Goal: Task Accomplishment & Management: Use online tool/utility

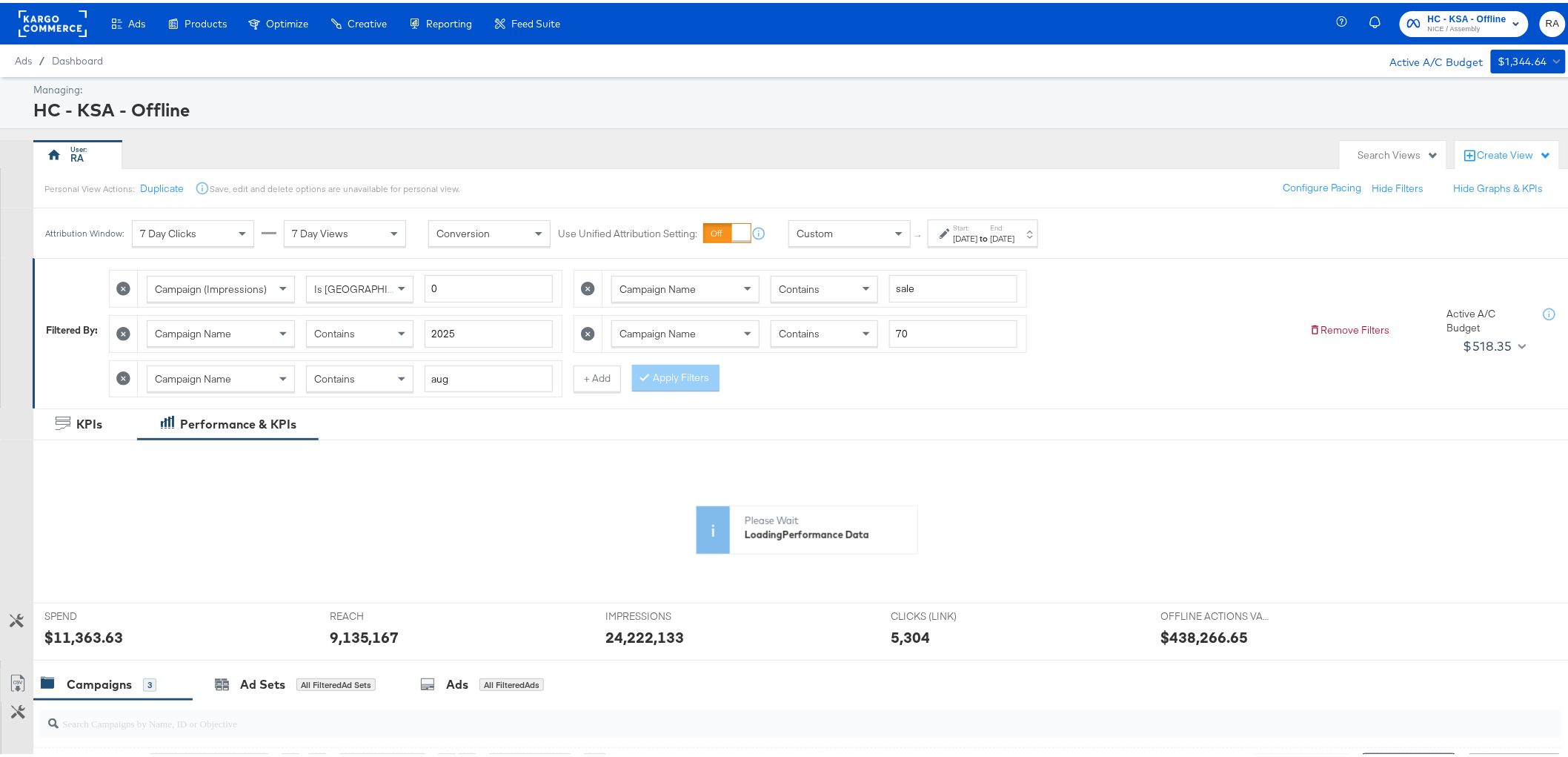
click at [127, 373] on icon at bounding box center [124, 375] width 14 height 14
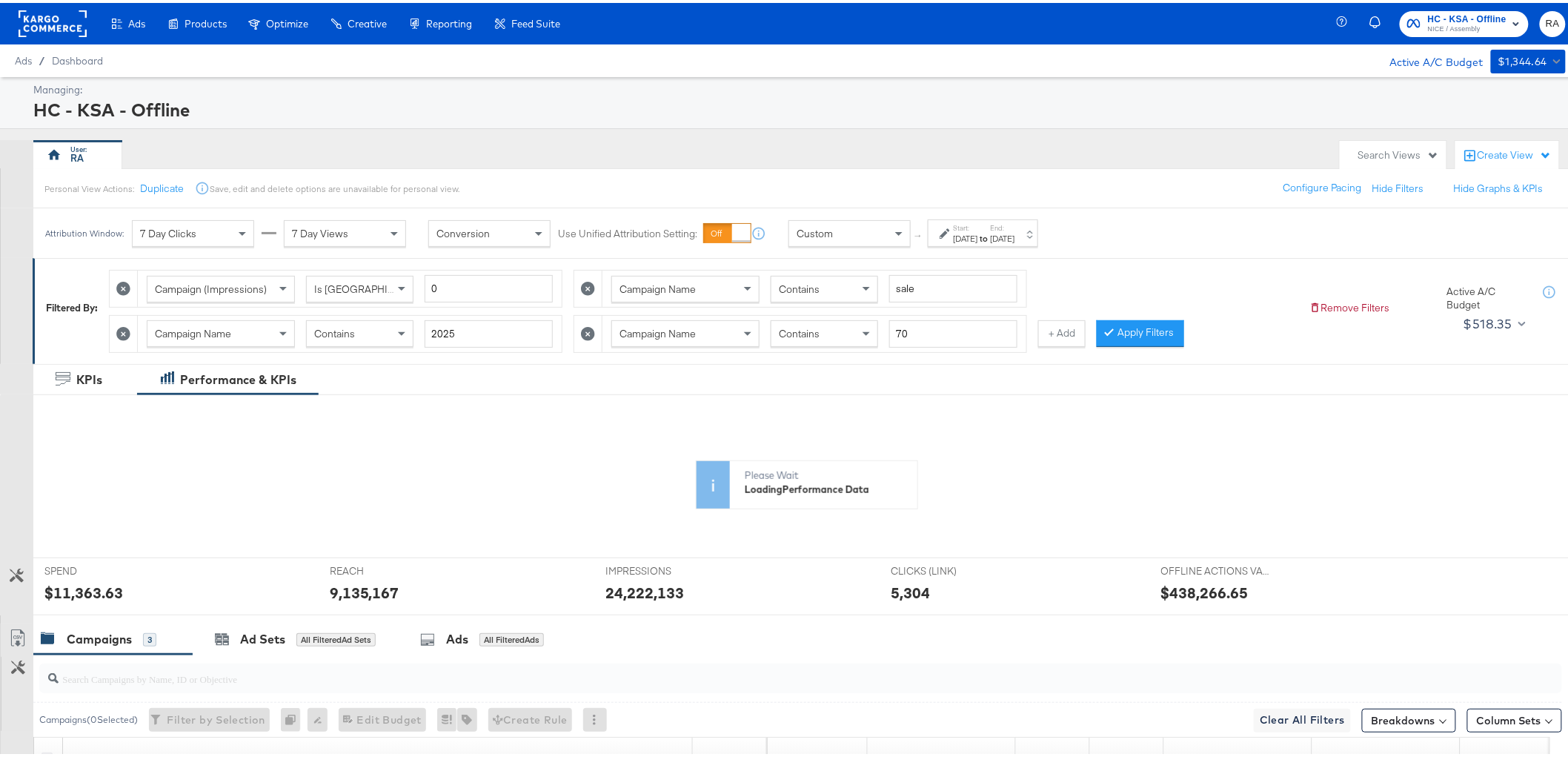
click at [121, 331] on icon at bounding box center [124, 331] width 14 height 14
type input "70"
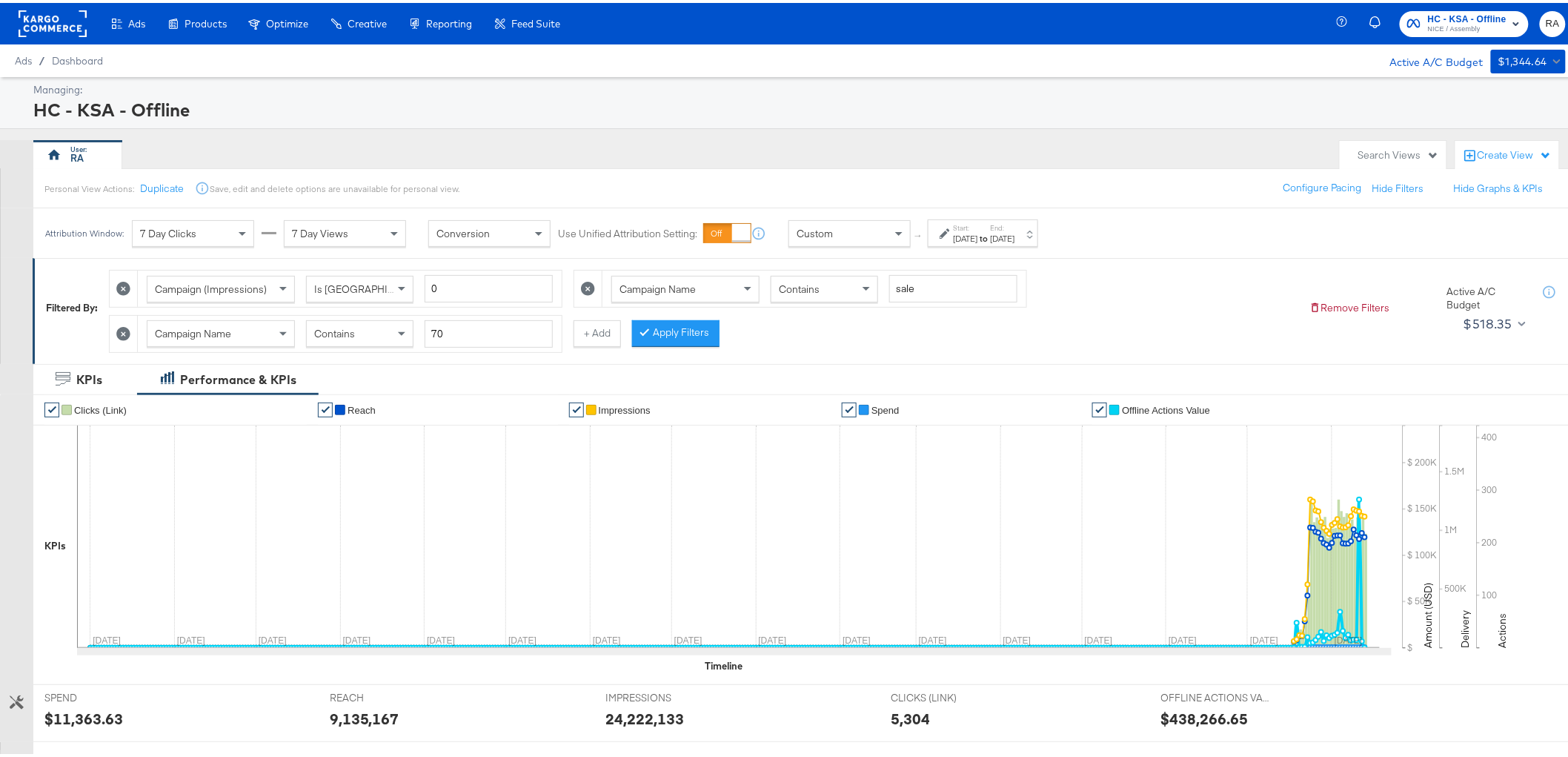
click at [594, 288] on icon at bounding box center [588, 286] width 14 height 14
type input "70"
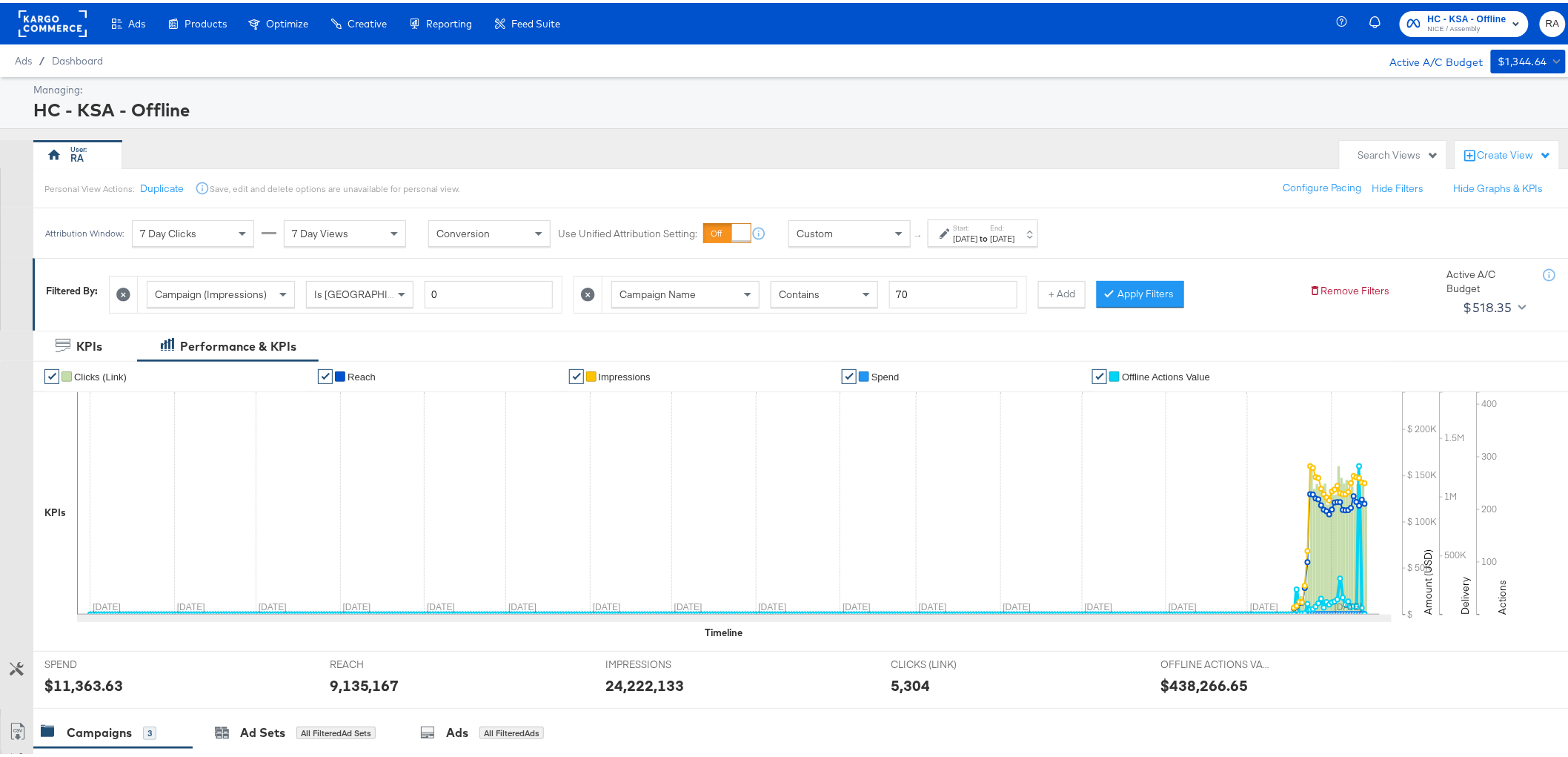
click at [588, 296] on icon at bounding box center [588, 292] width 14 height 14
click at [978, 234] on div "[DATE]" at bounding box center [966, 236] width 25 height 12
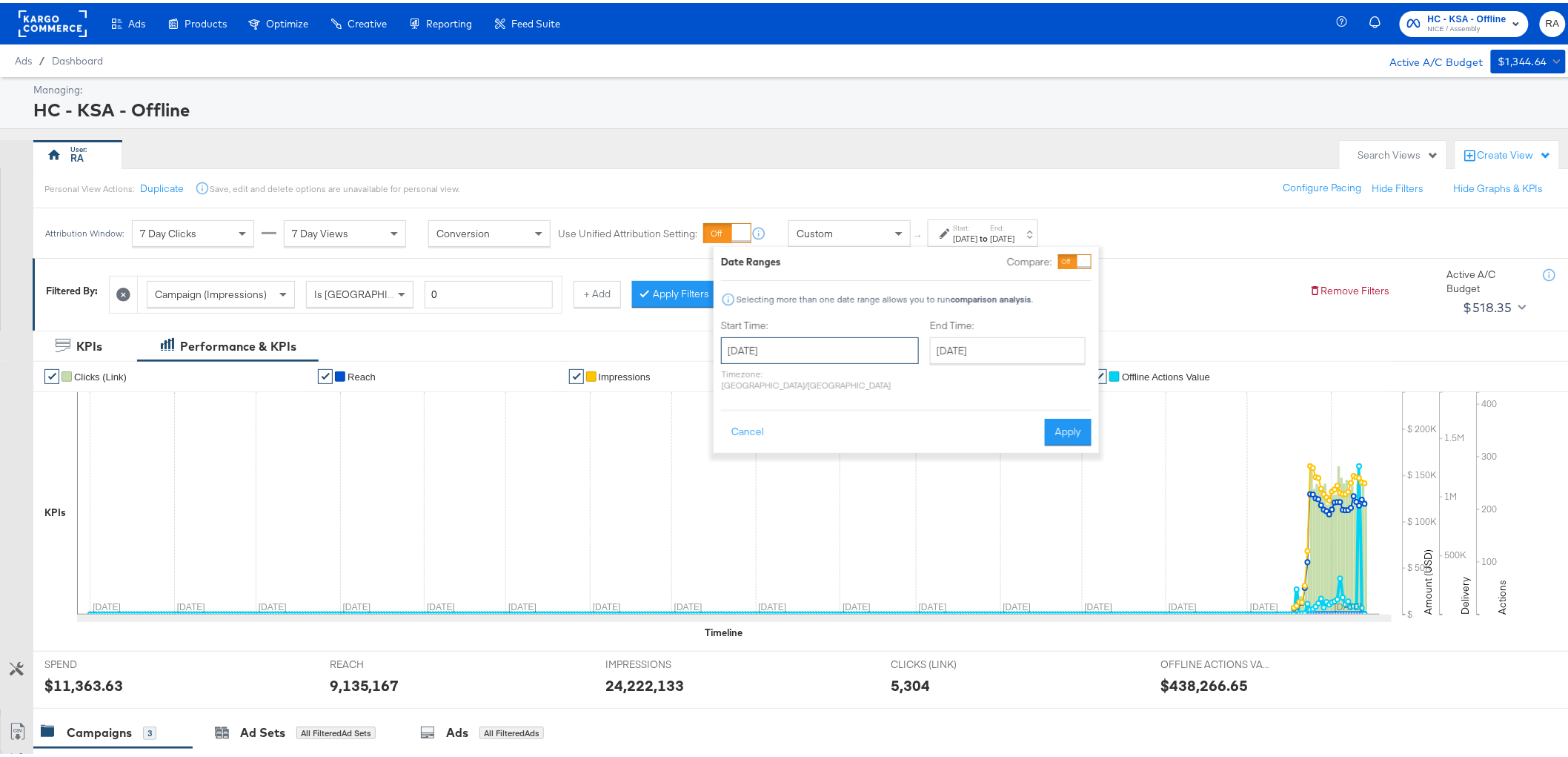
click at [855, 359] on input "[DATE]" at bounding box center [820, 348] width 198 height 27
click at [818, 381] on th "[DATE]" at bounding box center [813, 379] width 127 height 26
click at [731, 376] on span "‹" at bounding box center [732, 378] width 13 height 23
click at [751, 408] on td "Jan" at bounding box center [747, 410] width 44 height 37
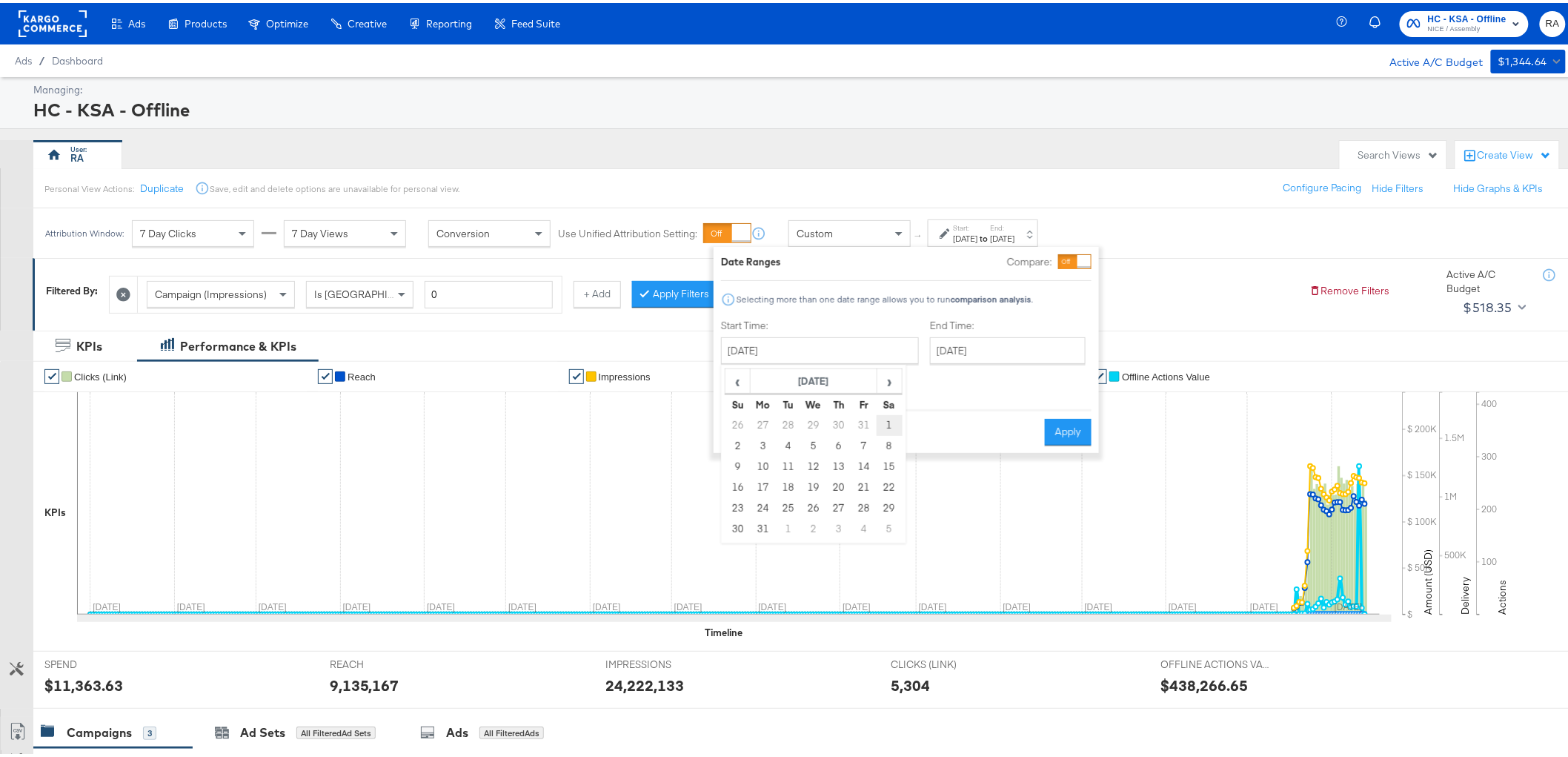
click at [886, 420] on td "1" at bounding box center [889, 422] width 26 height 21
type input "[DATE]"
click at [957, 354] on input "[DATE]" at bounding box center [1006, 348] width 156 height 27
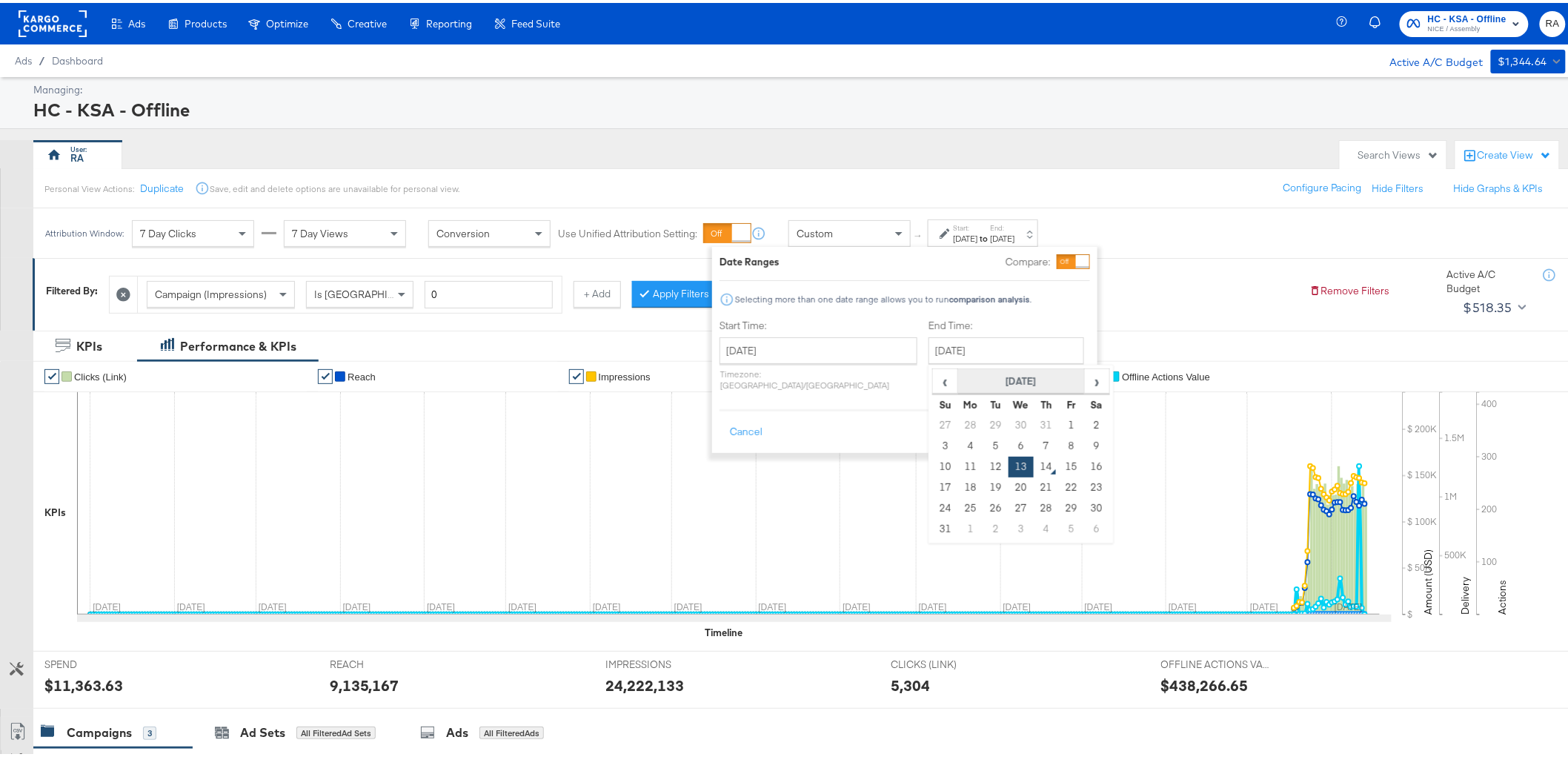
click at [958, 375] on th "[DATE]" at bounding box center [1020, 379] width 127 height 26
click at [934, 382] on span "‹" at bounding box center [940, 378] width 13 height 23
click at [932, 417] on td "Jan" at bounding box center [954, 410] width 44 height 37
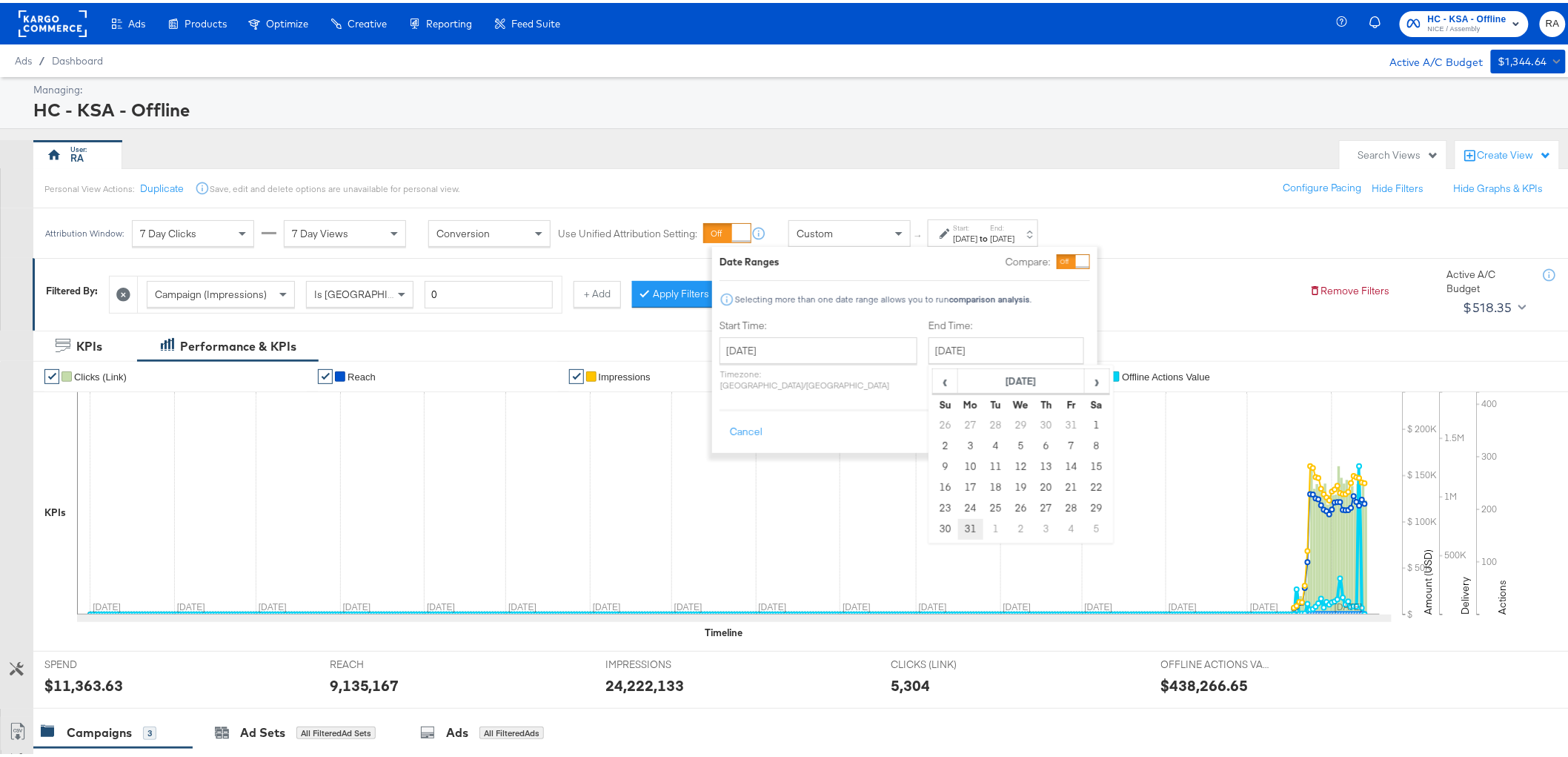
click at [958, 523] on td "31" at bounding box center [970, 526] width 26 height 21
type input "[DATE]"
click at [1064, 421] on button "Apply" at bounding box center [1066, 429] width 47 height 27
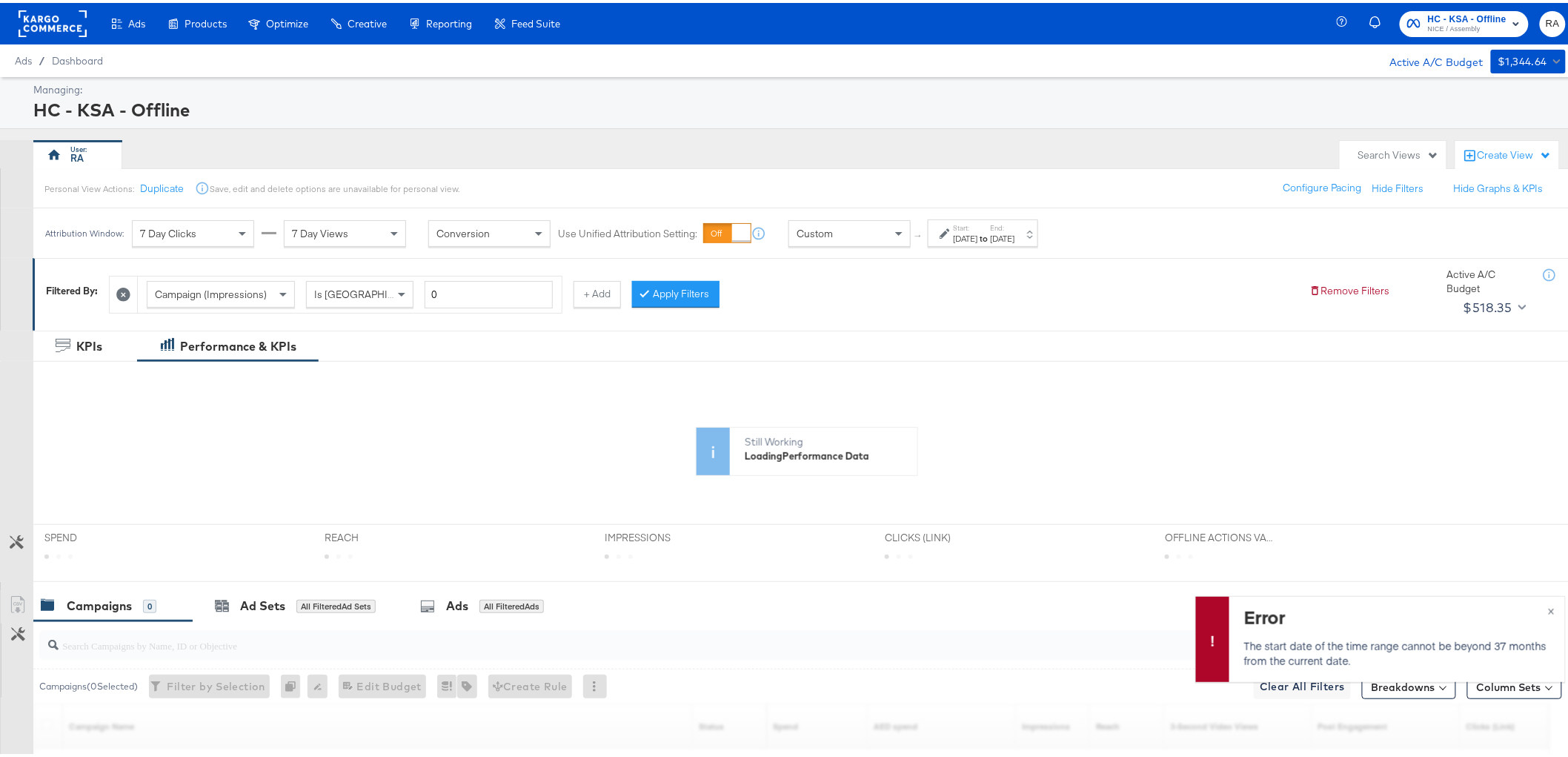
click at [978, 232] on div "[DATE]" at bounding box center [966, 236] width 25 height 12
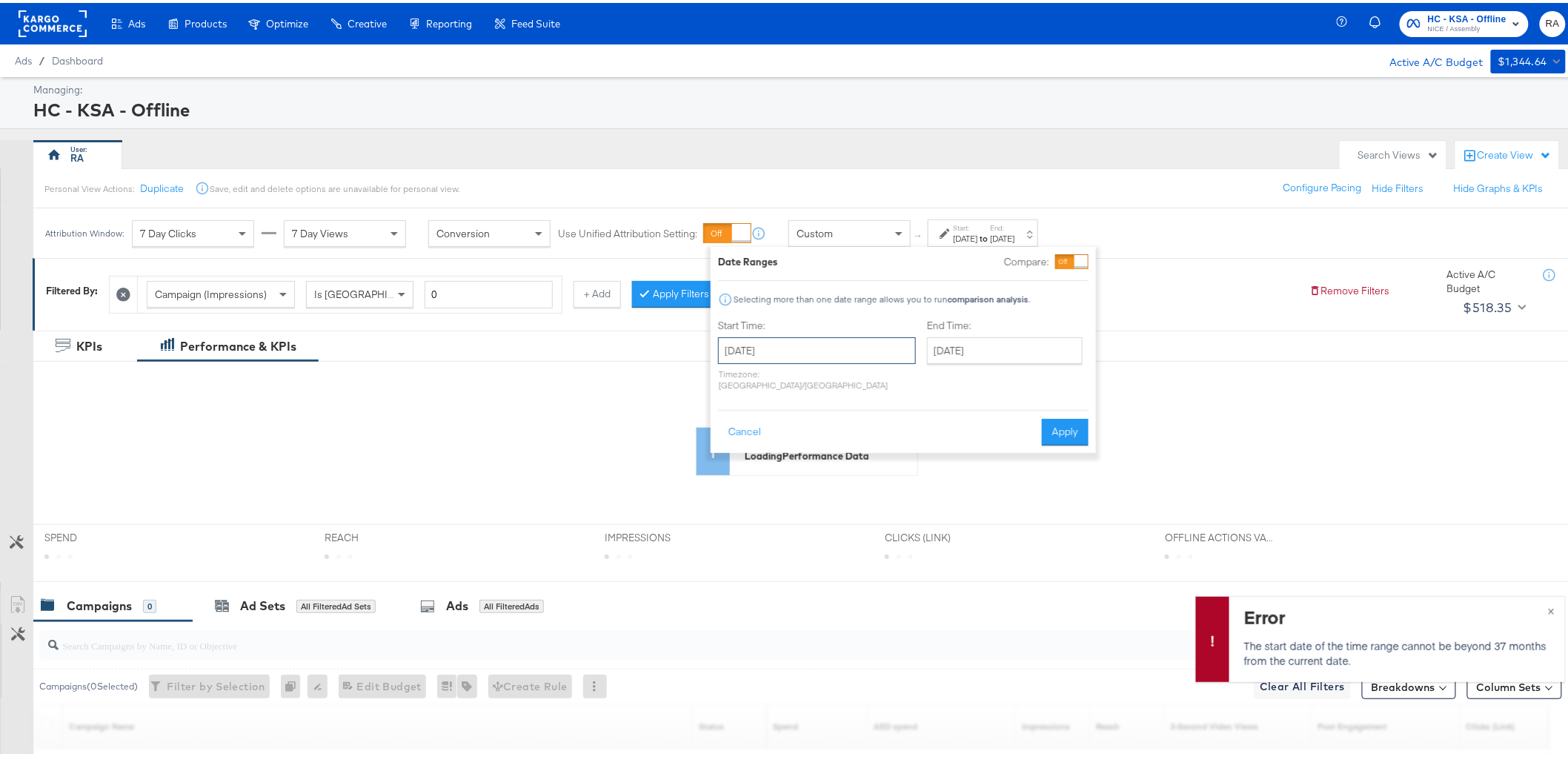
click at [849, 351] on input "[DATE]" at bounding box center [817, 348] width 198 height 27
click at [876, 382] on span "›" at bounding box center [886, 378] width 23 height 23
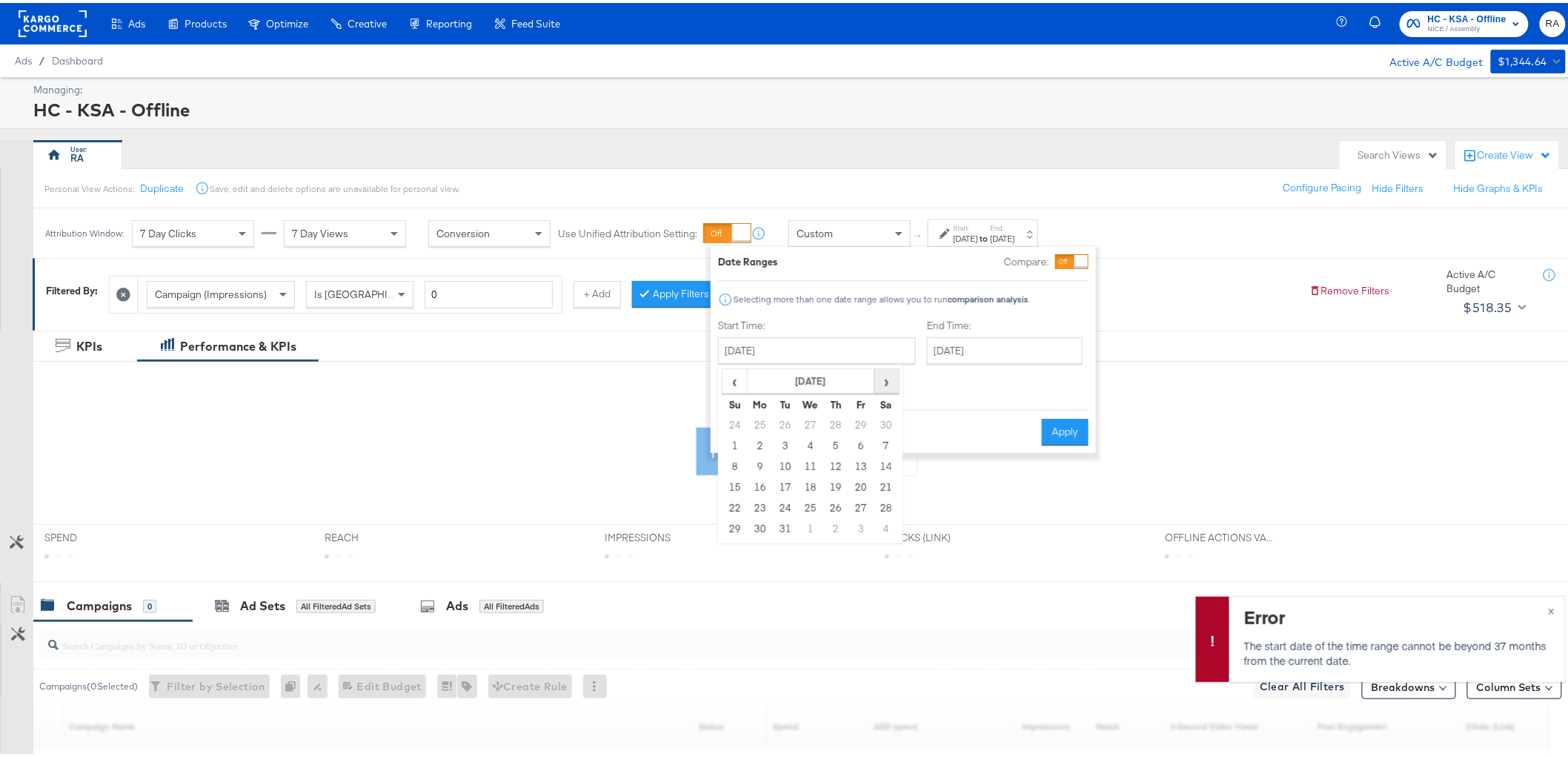
click at [876, 382] on span "›" at bounding box center [886, 378] width 23 height 23
click at [884, 375] on span "›" at bounding box center [886, 378] width 23 height 23
click at [855, 420] on td "1" at bounding box center [862, 422] width 26 height 21
type input "[DATE]"
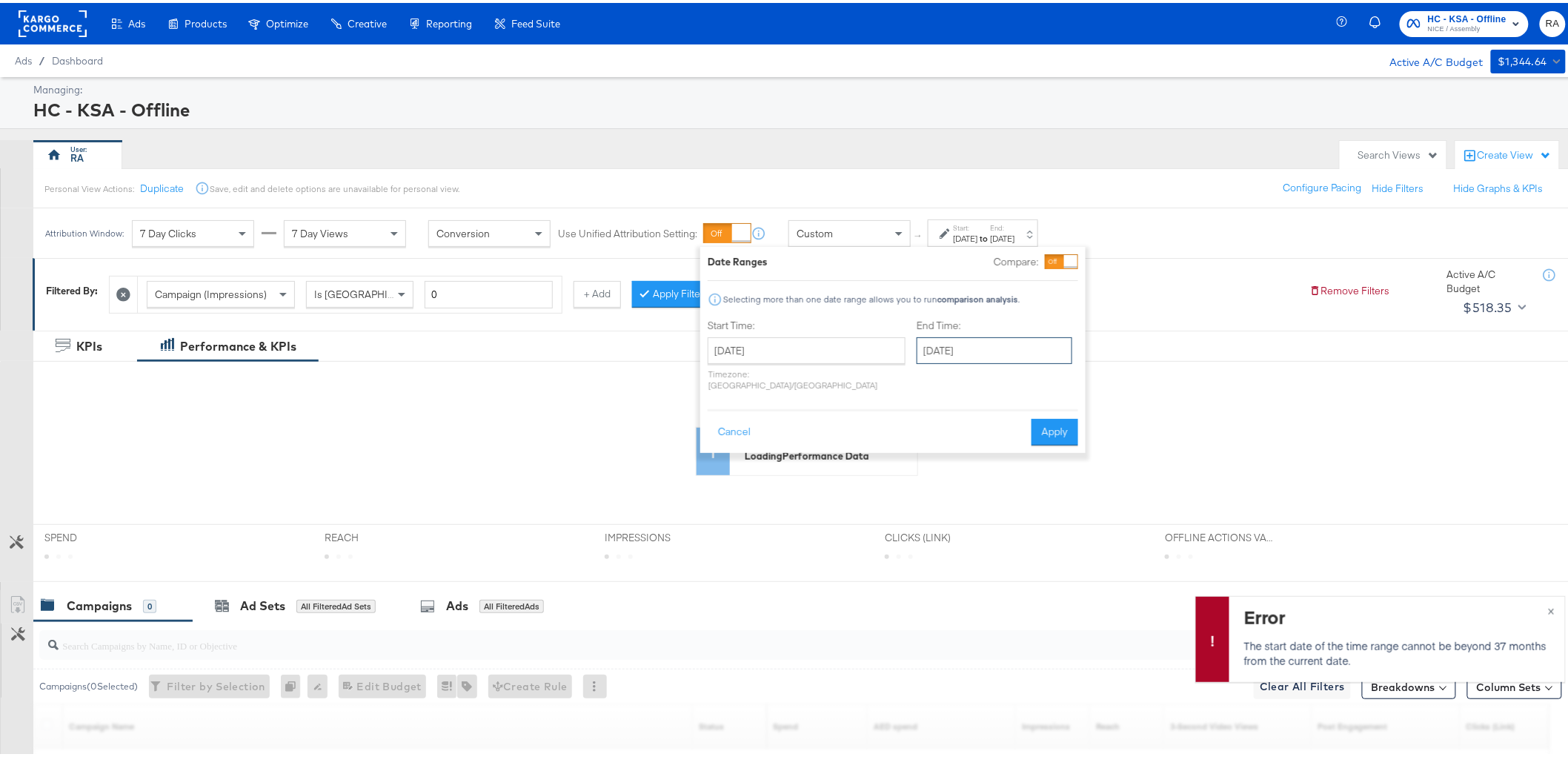
click at [961, 351] on input "[DATE]" at bounding box center [994, 348] width 156 height 27
click at [921, 522] on td "31" at bounding box center [934, 526] width 26 height 21
type input "[DATE]"
click at [1064, 417] on button "Apply" at bounding box center [1060, 429] width 47 height 27
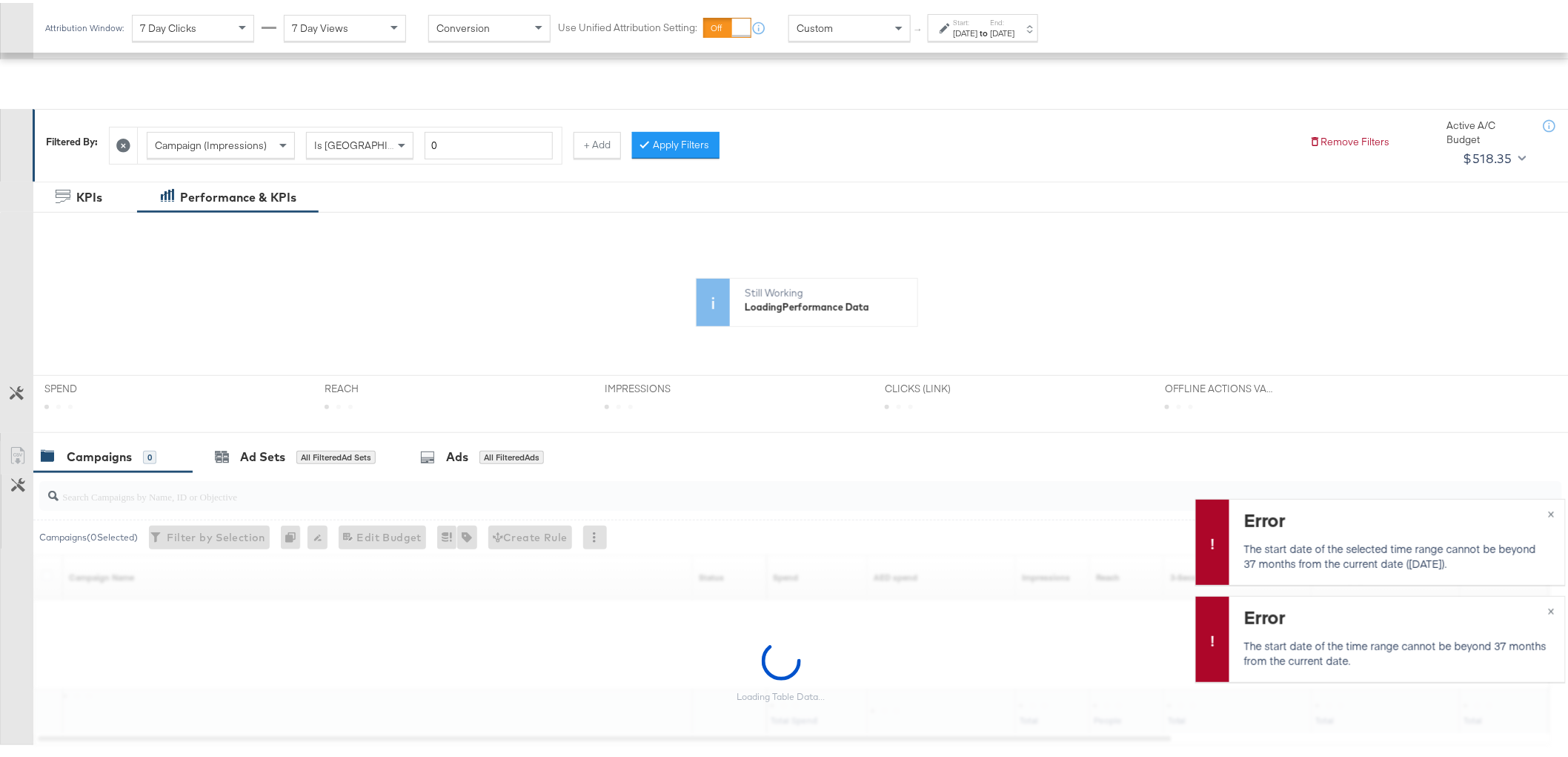
scroll to position [232, 0]
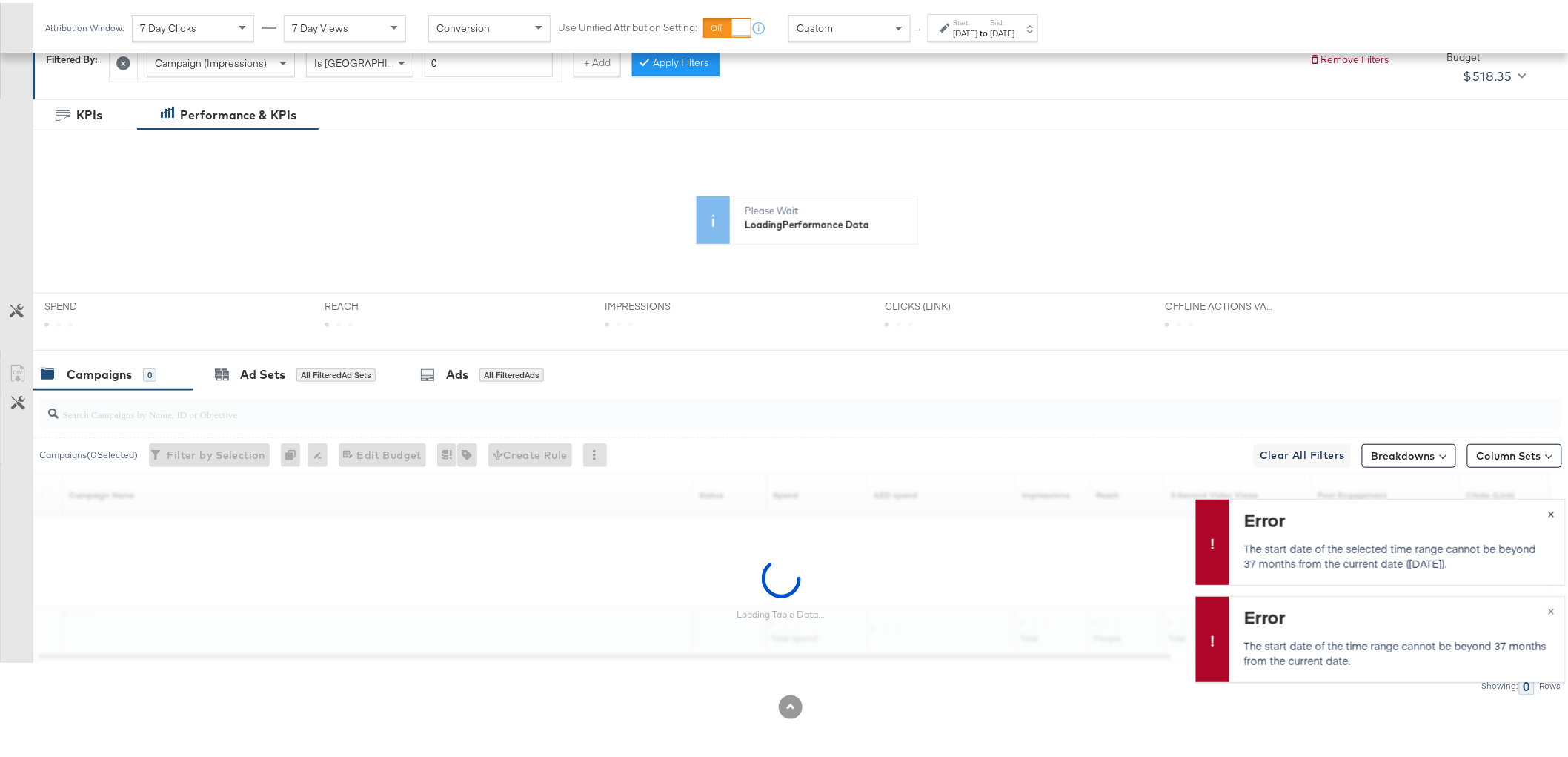
click at [1548, 509] on span "×" at bounding box center [1551, 509] width 7 height 17
click at [1548, 607] on span "×" at bounding box center [1551, 606] width 7 height 17
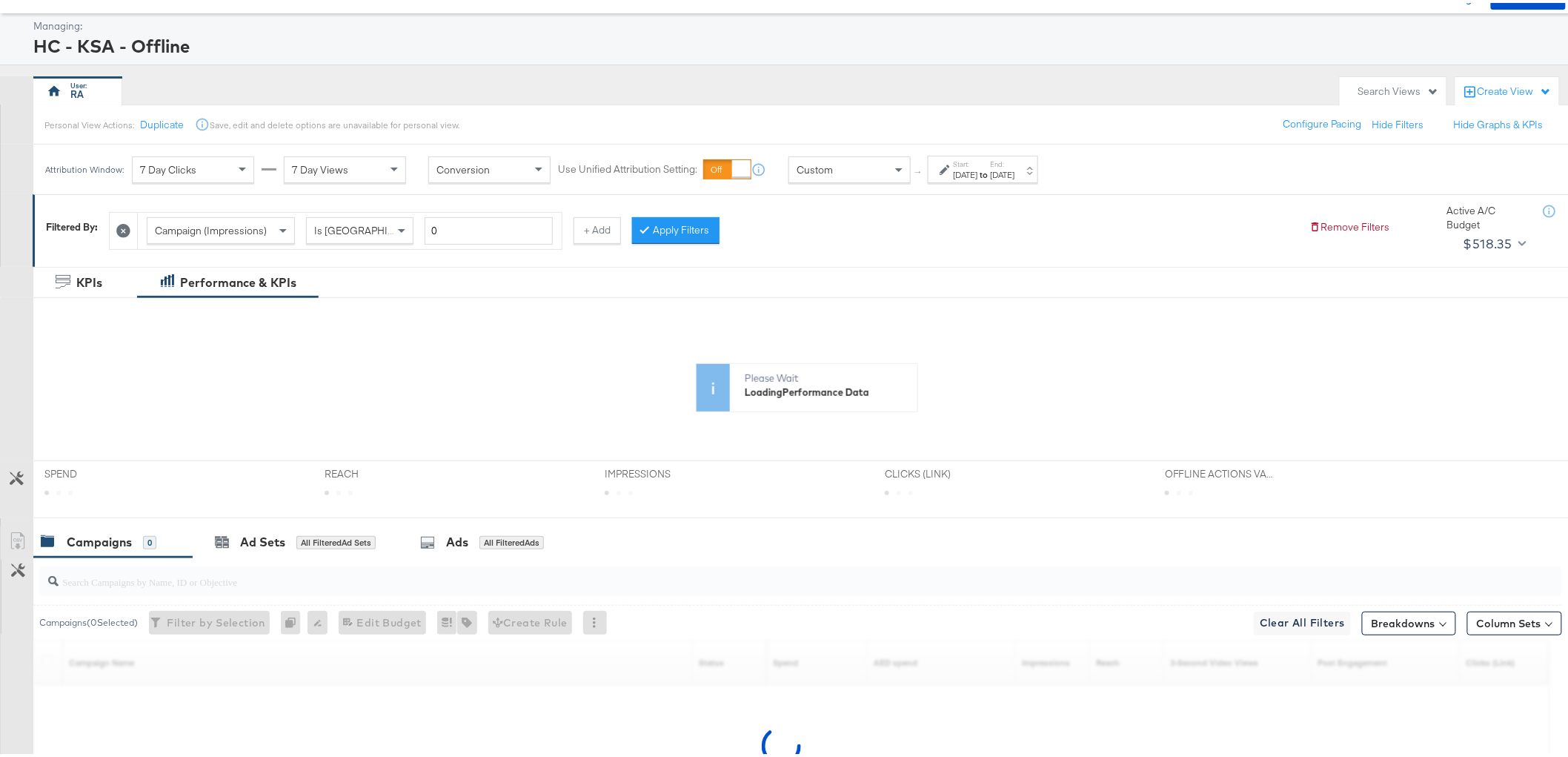
scroll to position [0, 0]
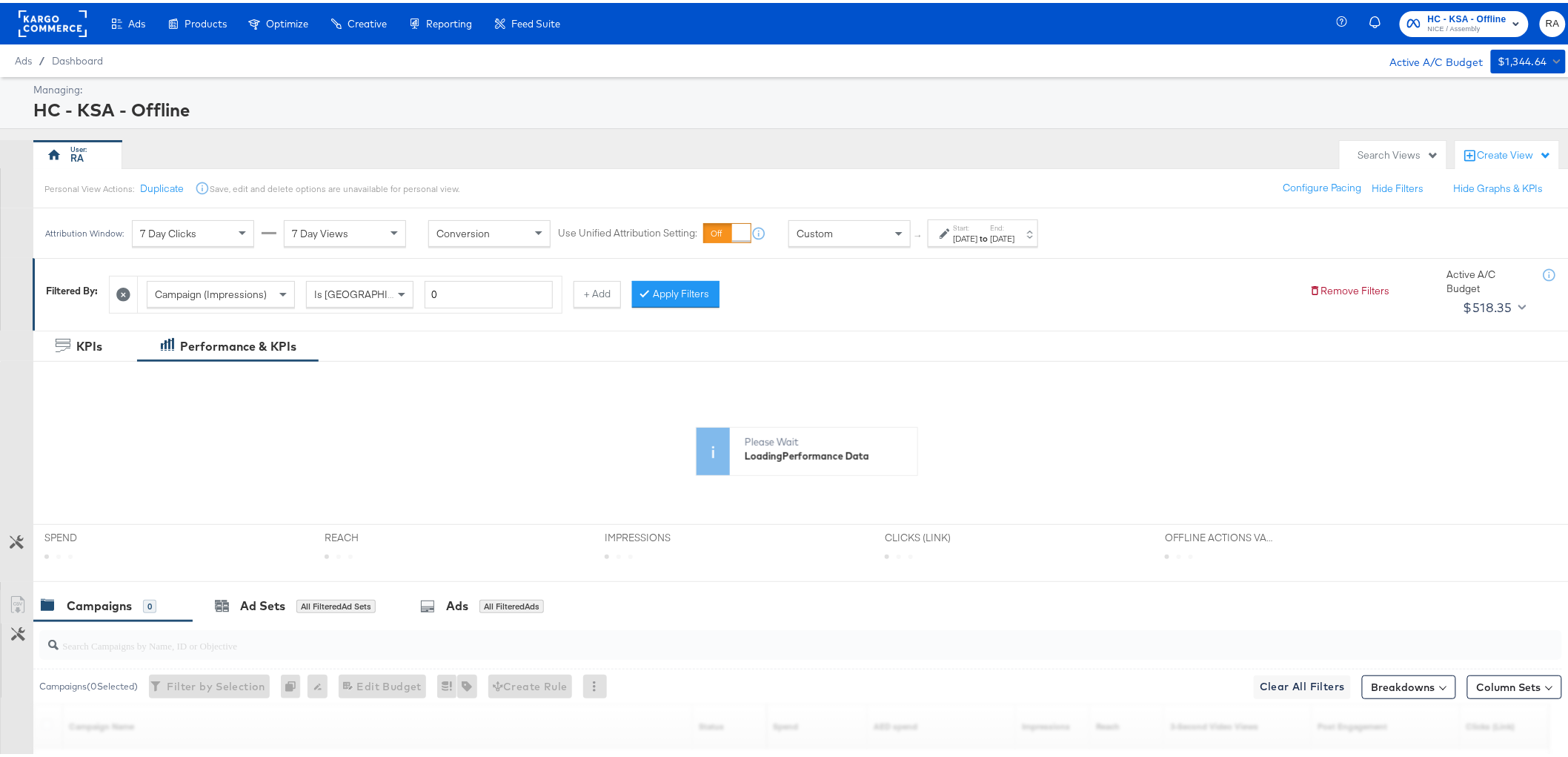
click at [978, 234] on div "[DATE]" at bounding box center [966, 236] width 25 height 12
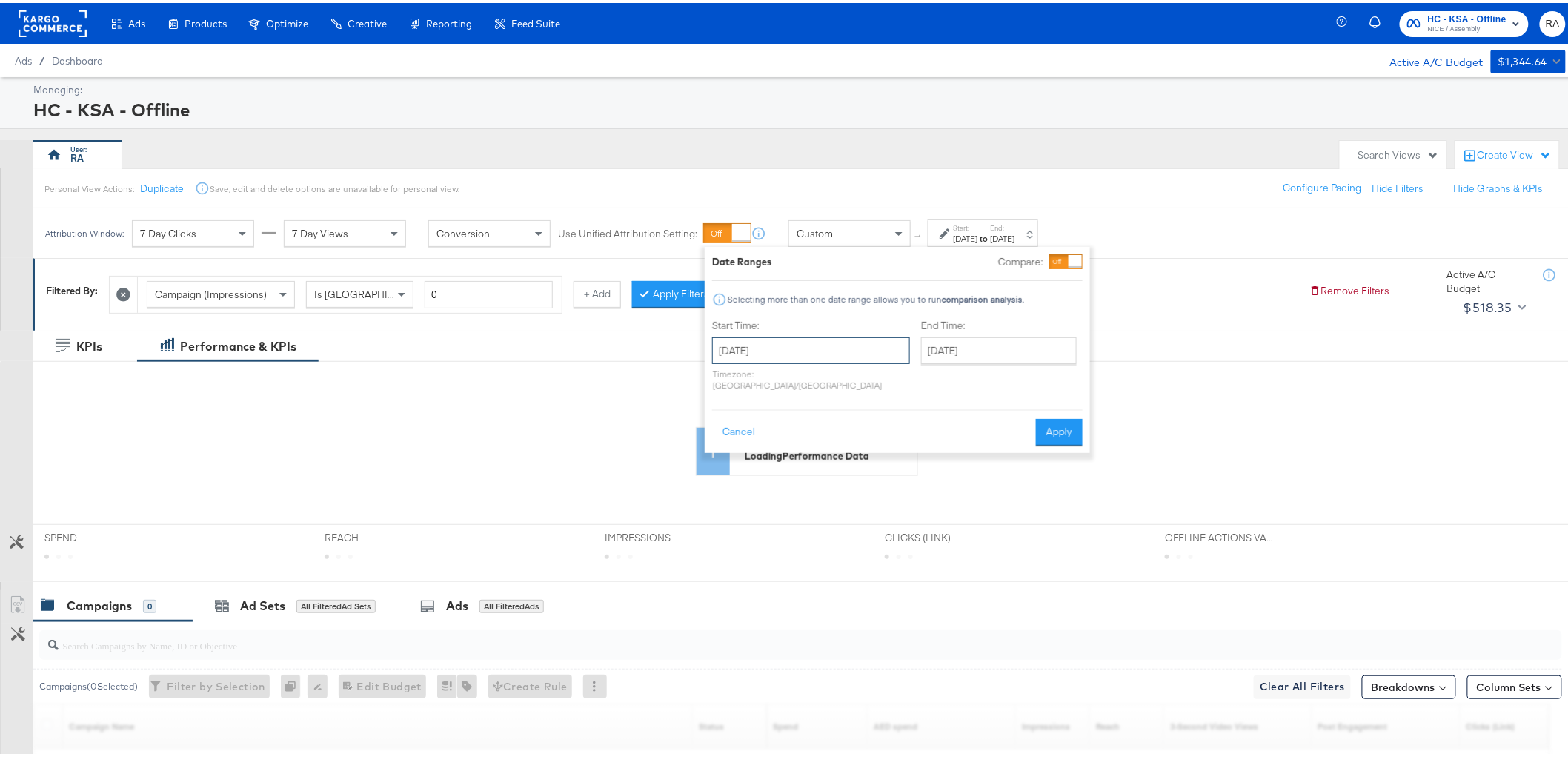
click at [804, 347] on input "[DATE]" at bounding box center [811, 348] width 198 height 27
click at [880, 383] on span "›" at bounding box center [880, 378] width 23 height 23
click at [750, 427] on td "1" at bounding box center [755, 422] width 26 height 21
type input "[DATE]"
click at [980, 342] on input "[DATE]" at bounding box center [1002, 348] width 156 height 27
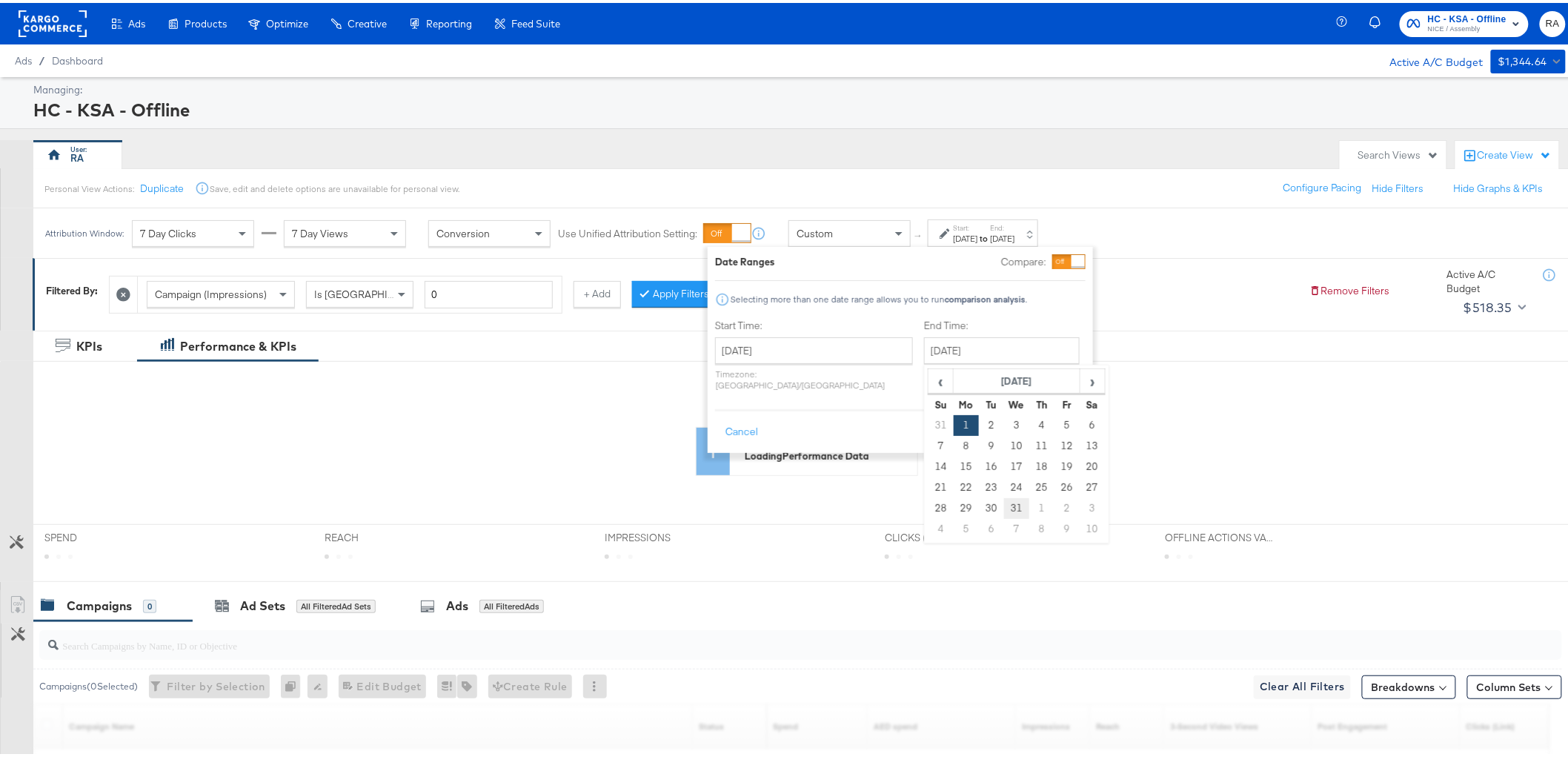
click at [1004, 508] on td "31" at bounding box center [1017, 505] width 26 height 21
type input "[DATE]"
click at [1061, 419] on button "Apply" at bounding box center [1067, 429] width 47 height 27
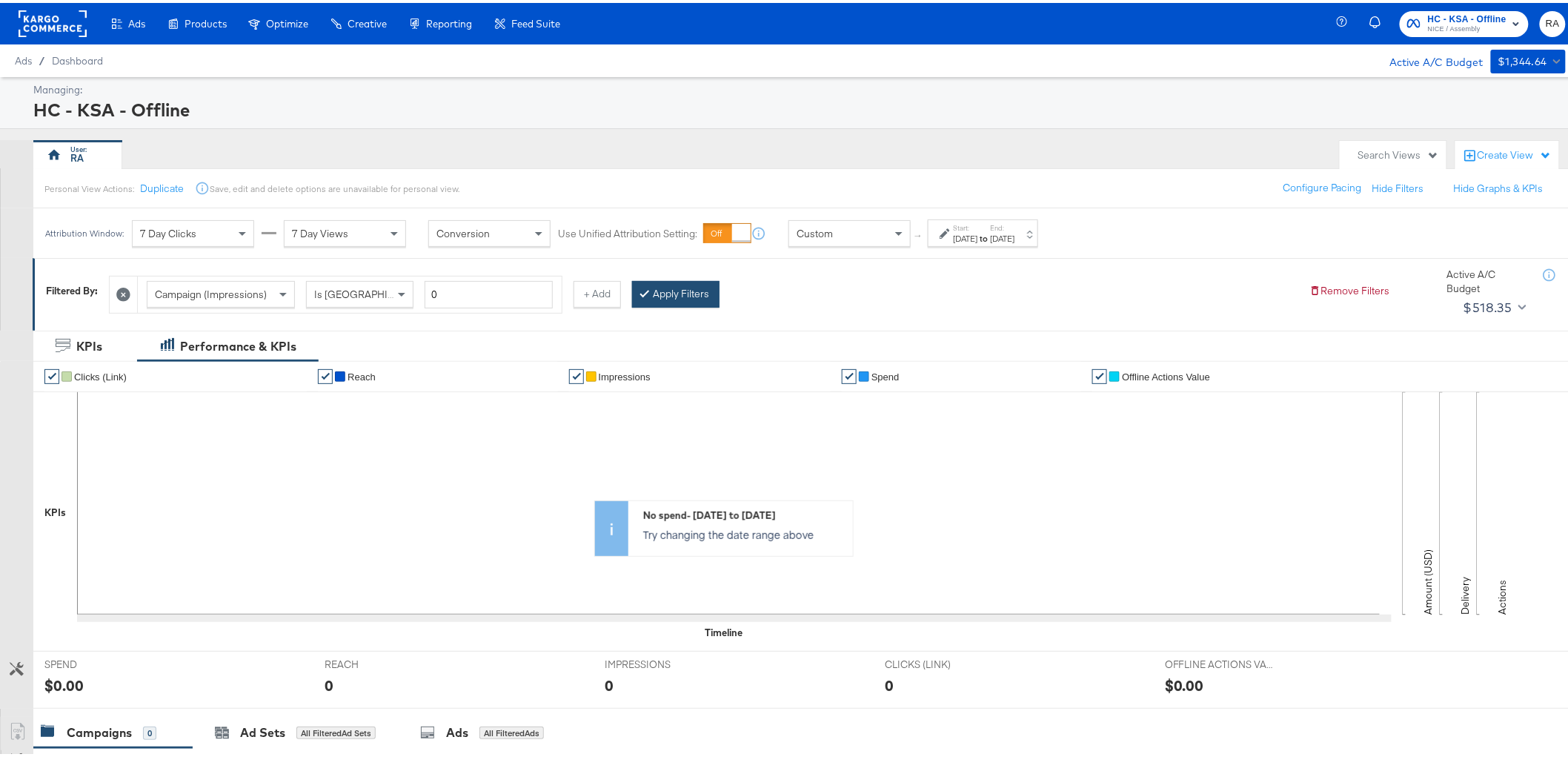
click at [679, 294] on button "Apply Filters" at bounding box center [675, 291] width 87 height 27
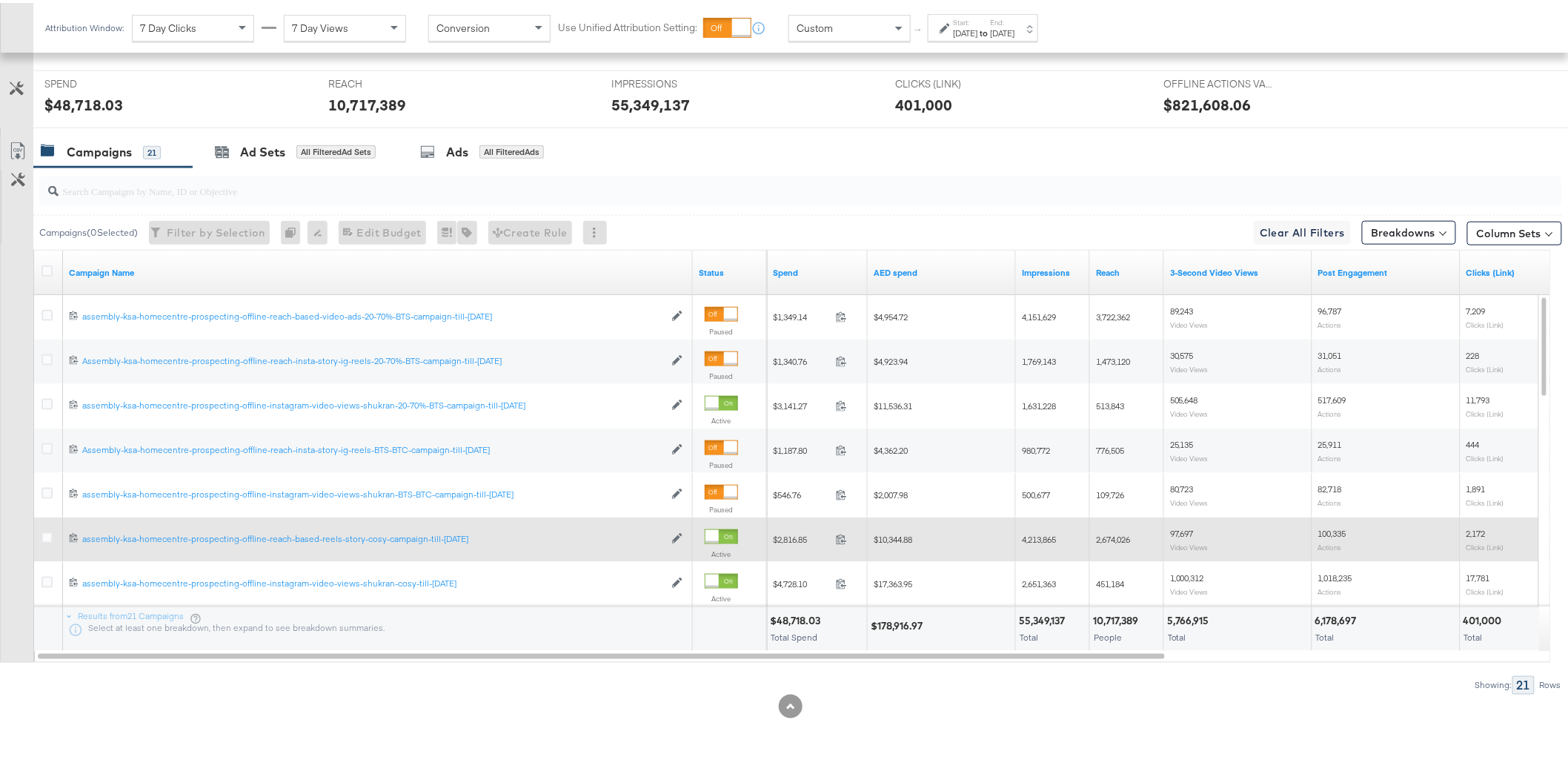
scroll to position [580, 0]
